Goal: Information Seeking & Learning: Learn about a topic

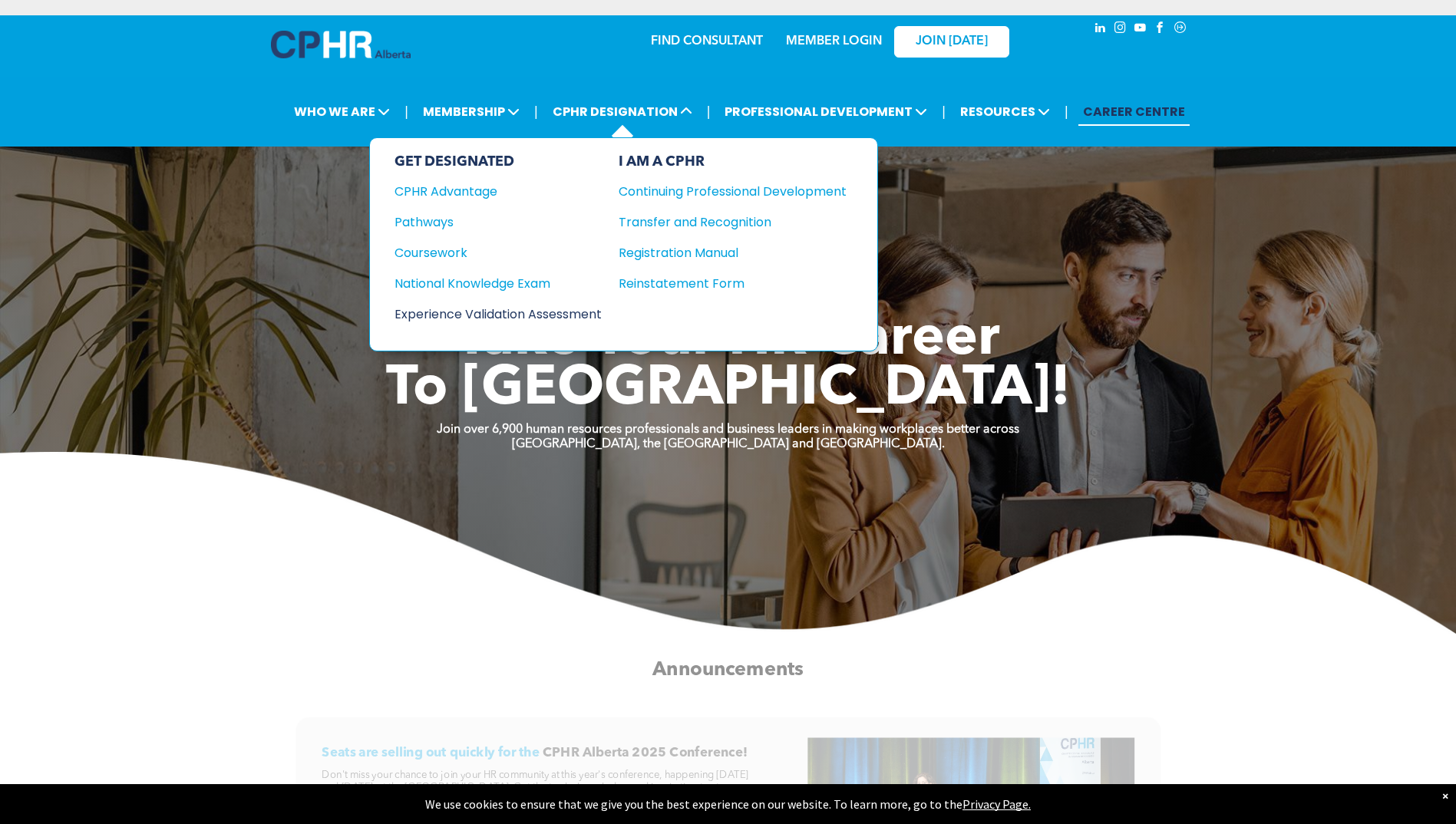
click at [448, 309] on div "Experience Validation Assessment" at bounding box center [487, 314] width 186 height 20
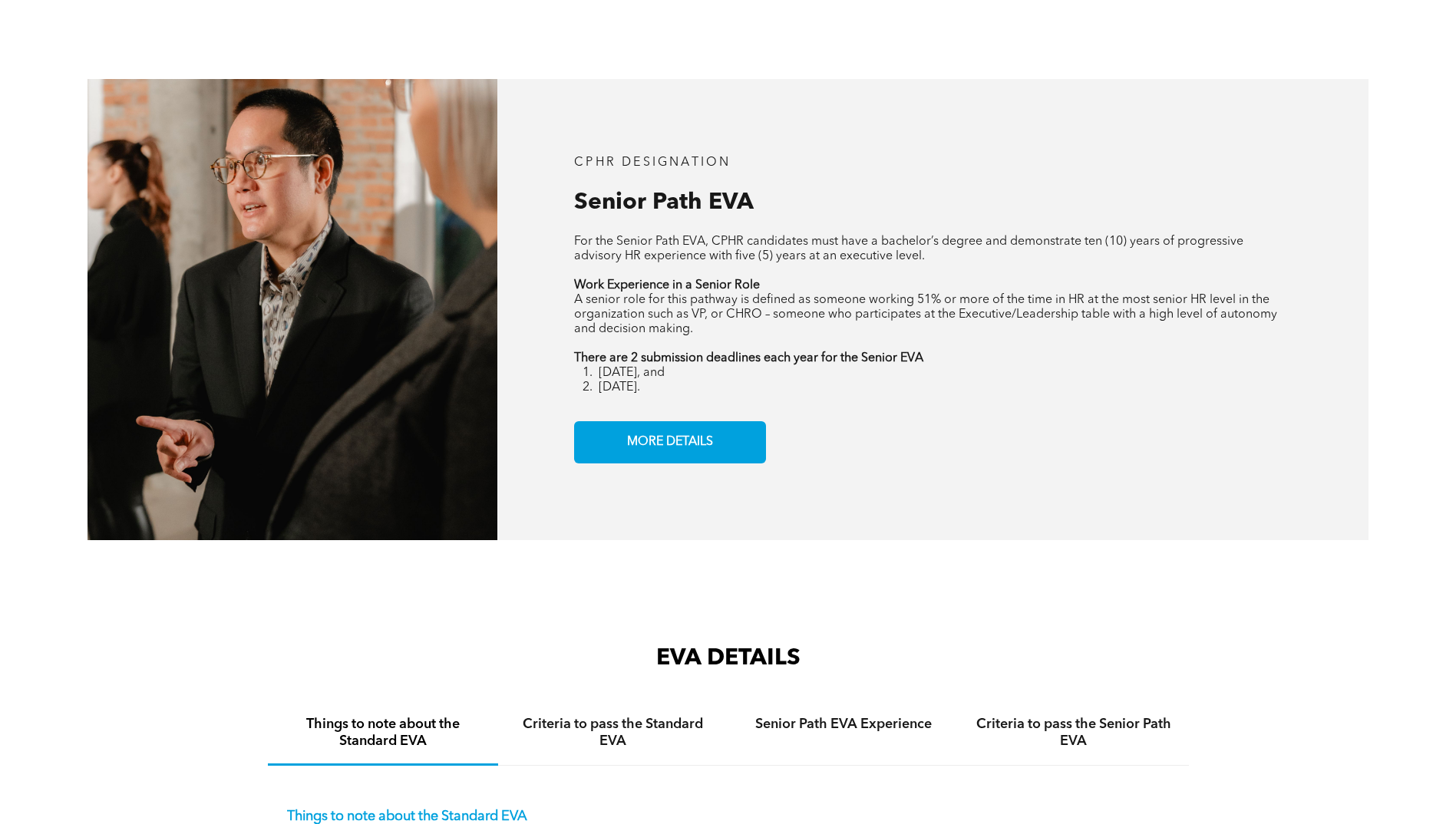
scroll to position [2072, 0]
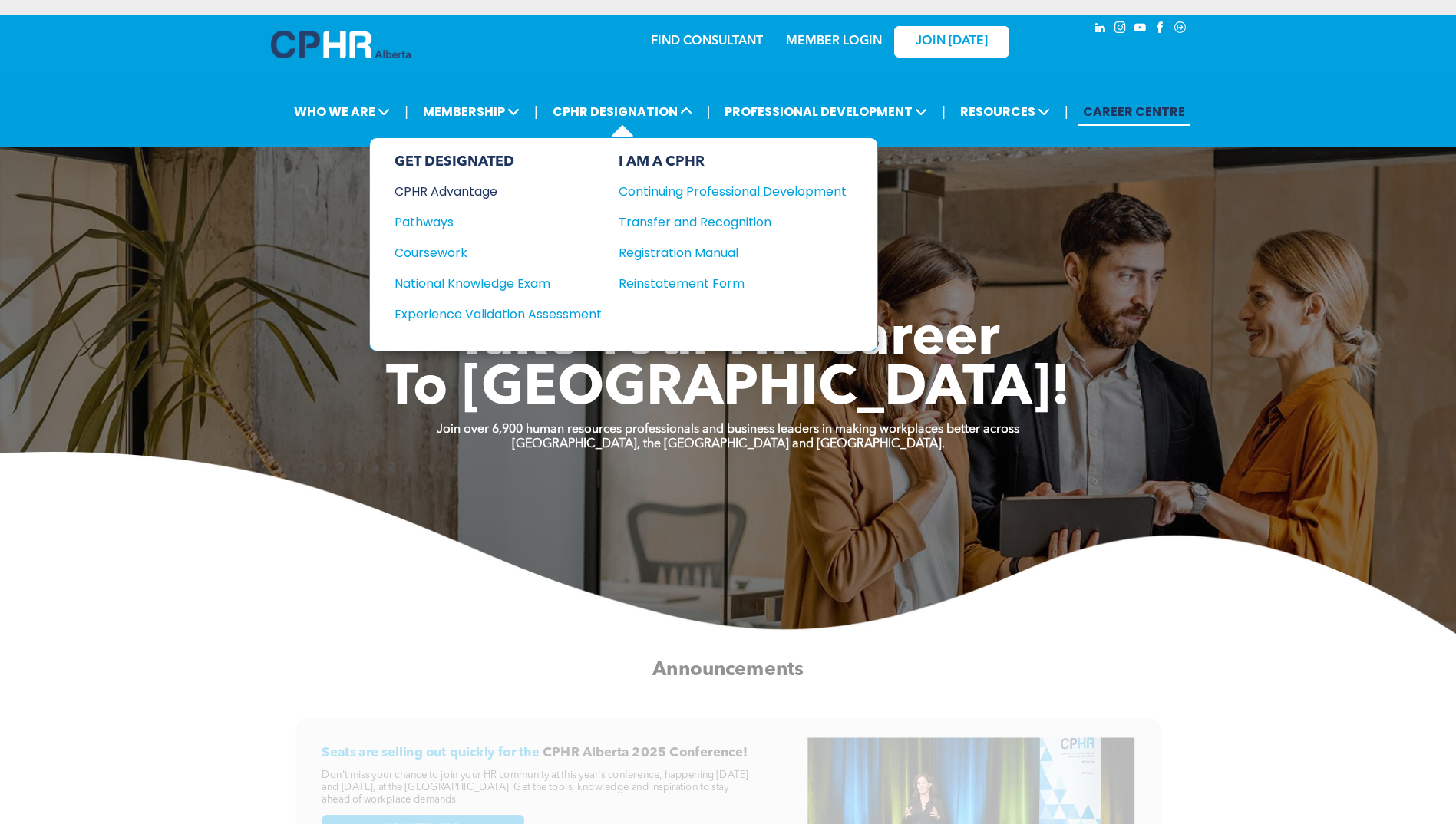
click at [475, 186] on div "CPHR Advantage" at bounding box center [487, 192] width 186 height 20
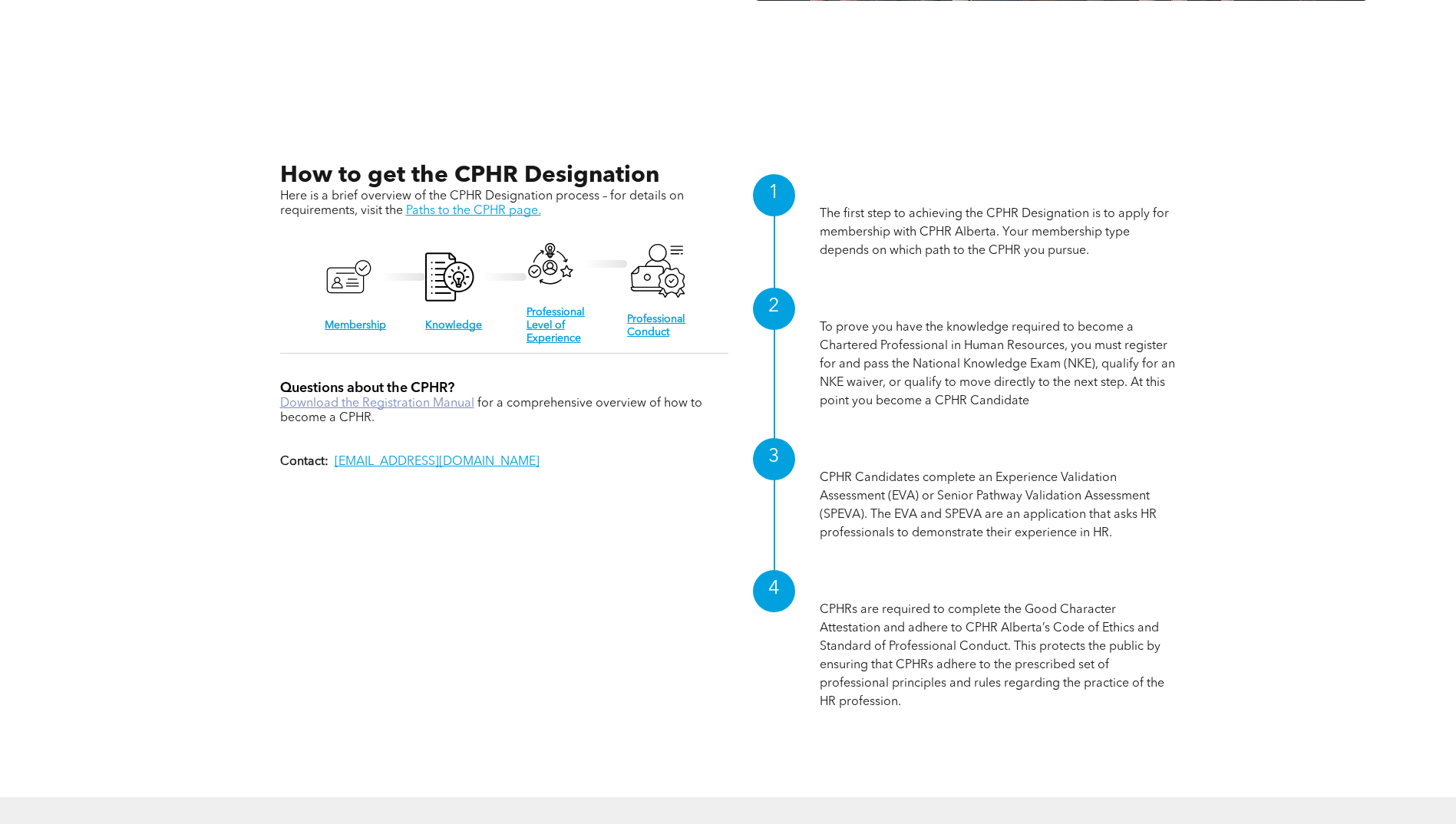
scroll to position [1689, 0]
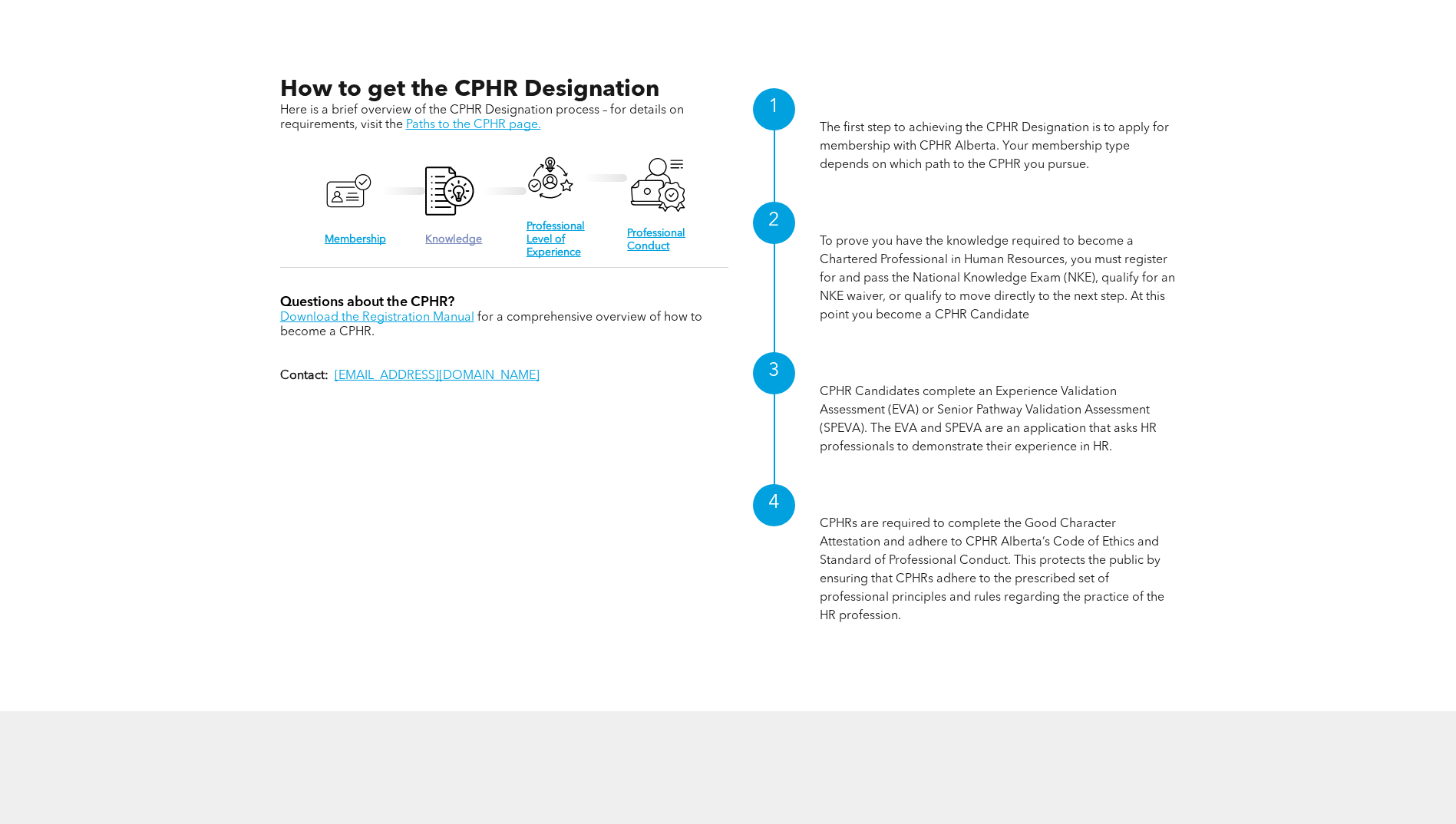
click at [440, 239] on link "Knowledge" at bounding box center [454, 240] width 57 height 11
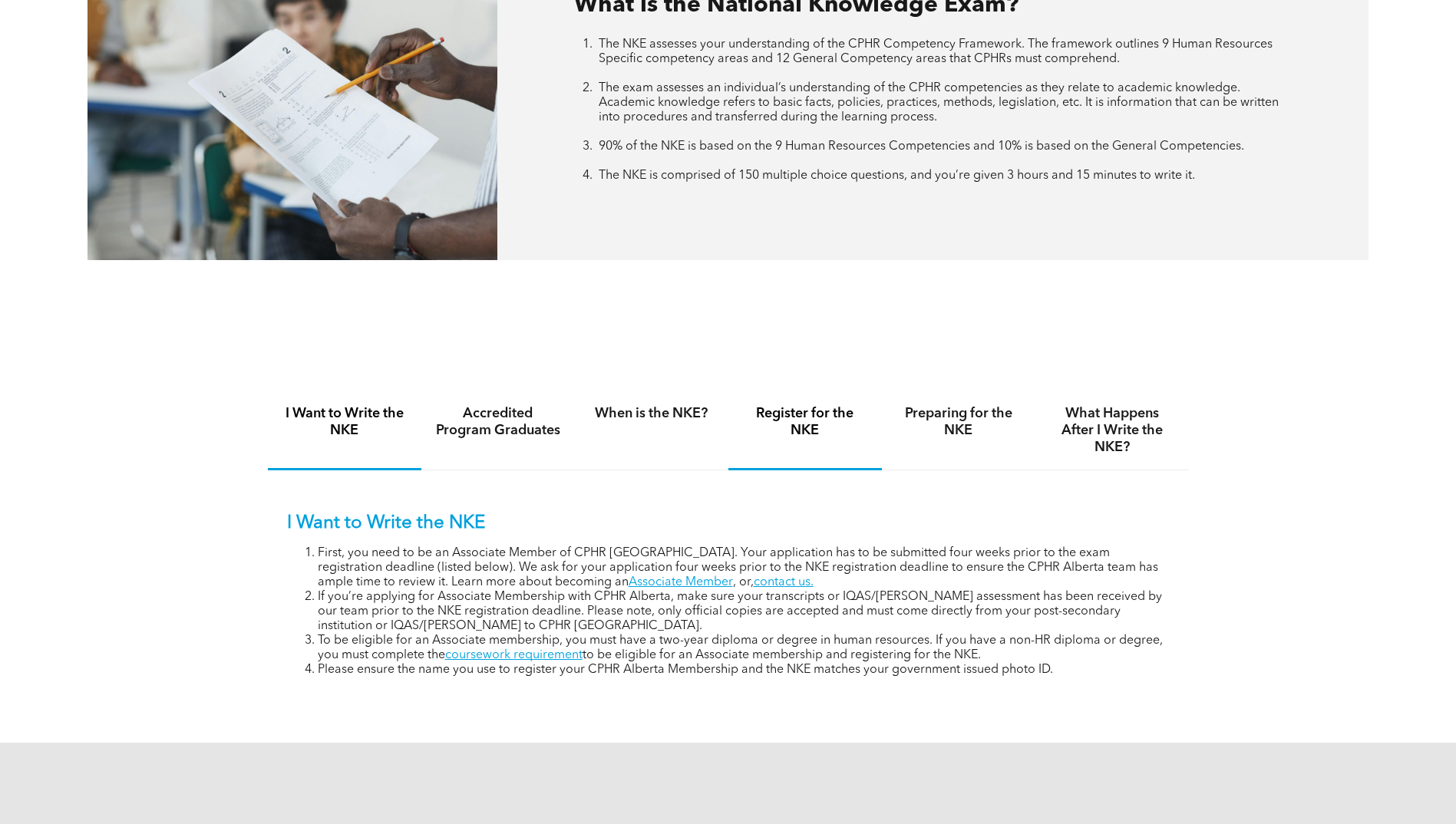
scroll to position [767, 0]
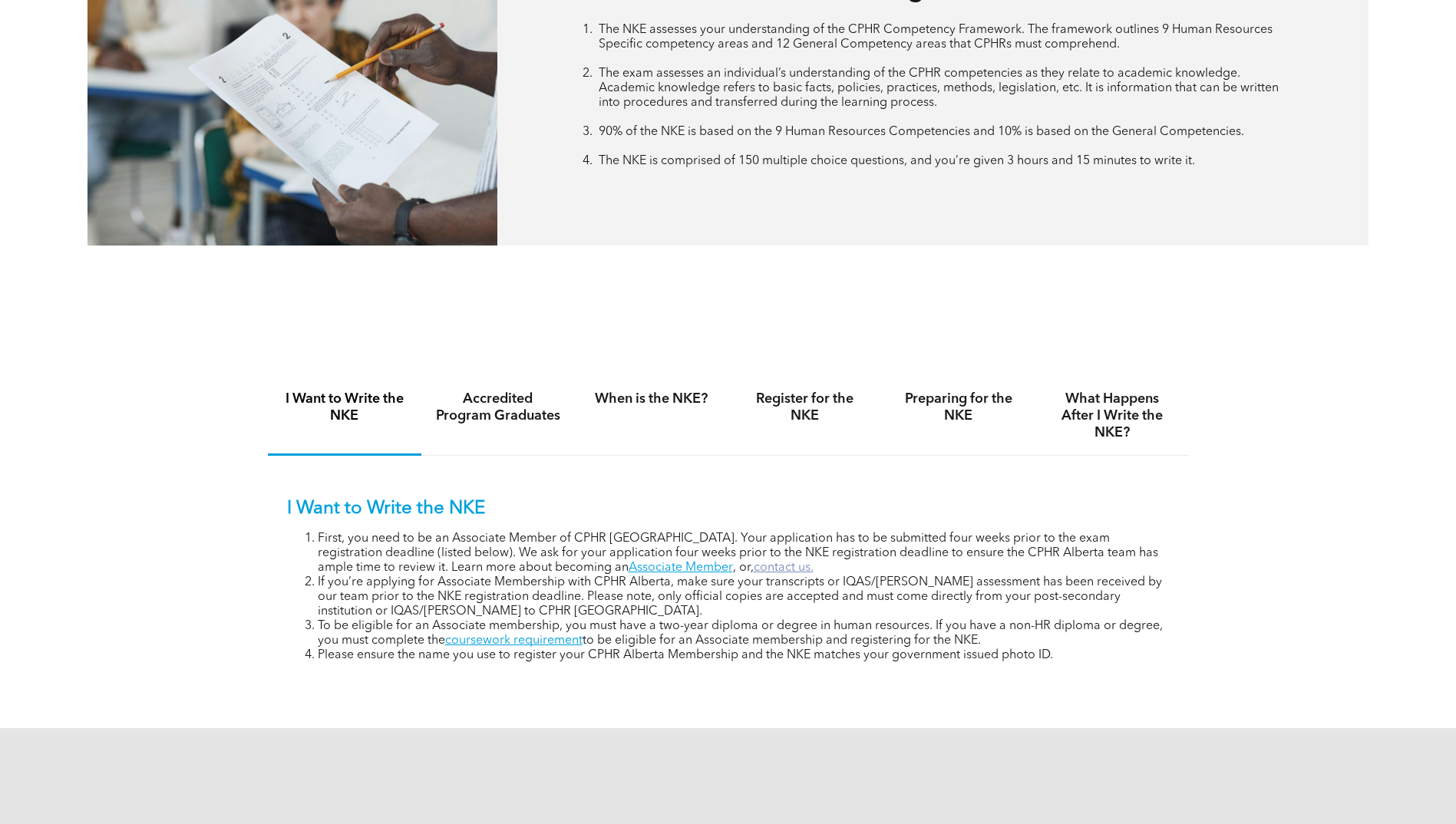
click at [754, 570] on link "contact us." at bounding box center [783, 568] width 59 height 12
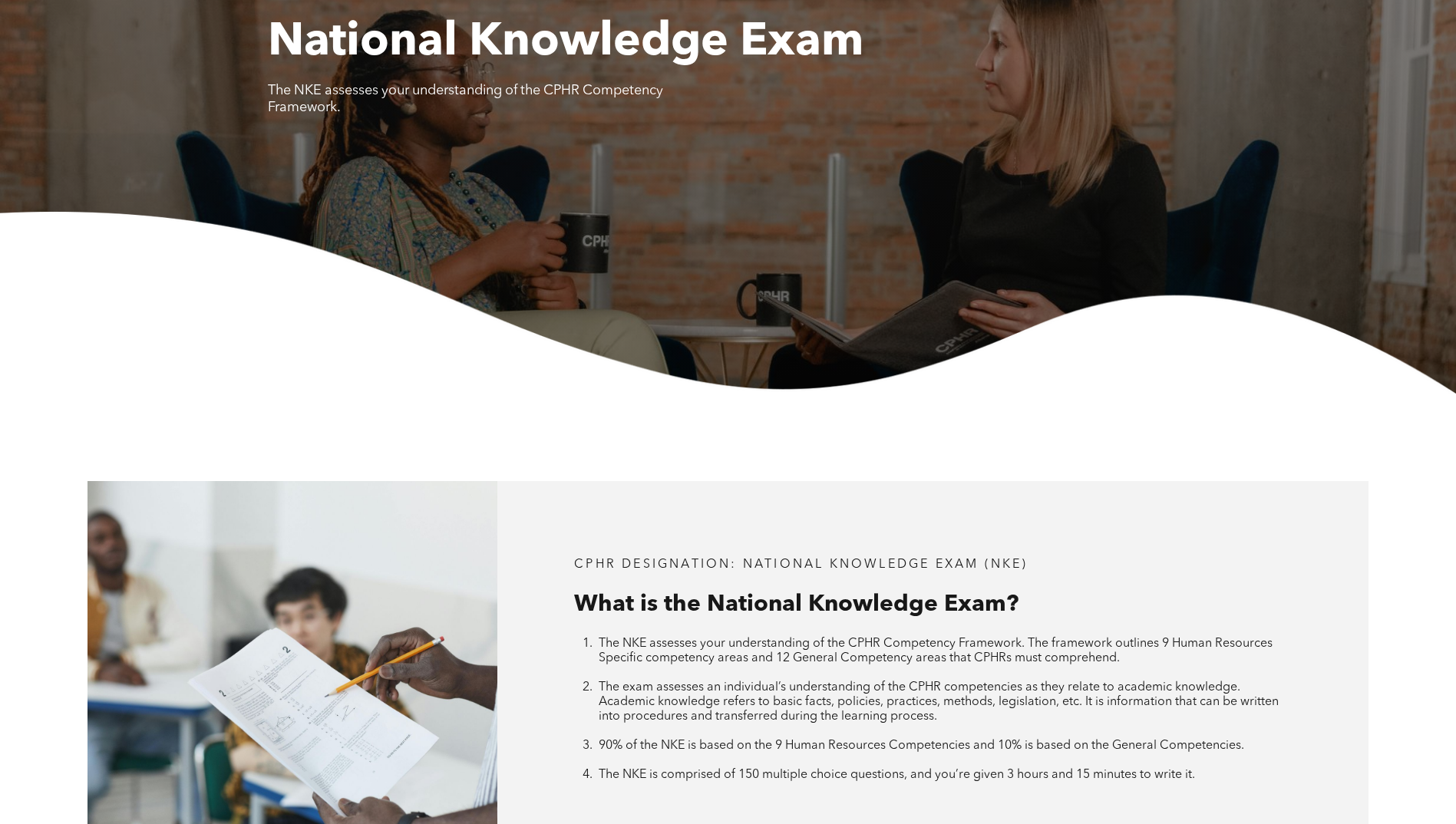
scroll to position [0, 0]
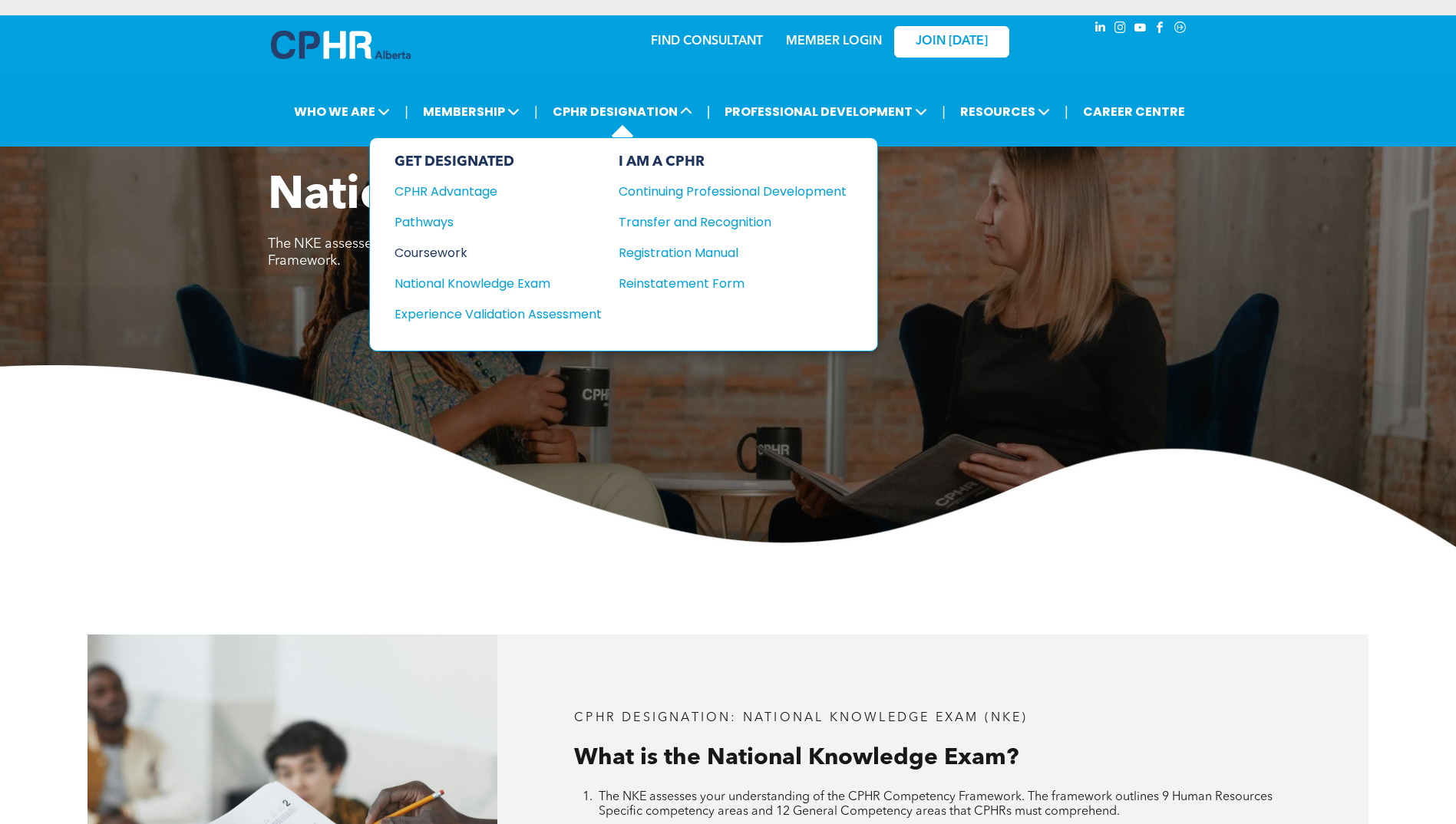
click at [437, 256] on div "Coursework" at bounding box center [487, 253] width 186 height 20
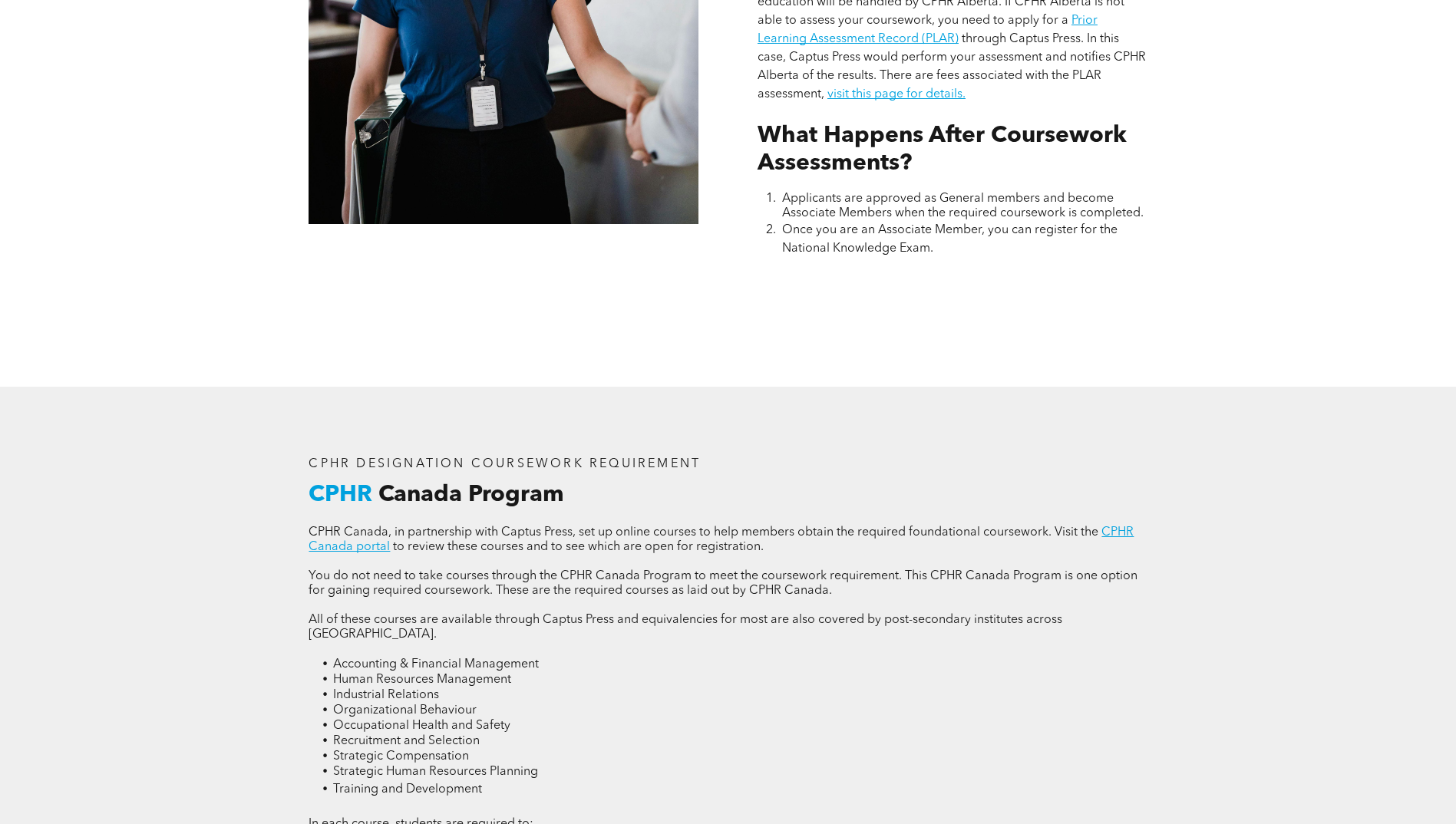
scroll to position [1919, 0]
